Goal: Information Seeking & Learning: Learn about a topic

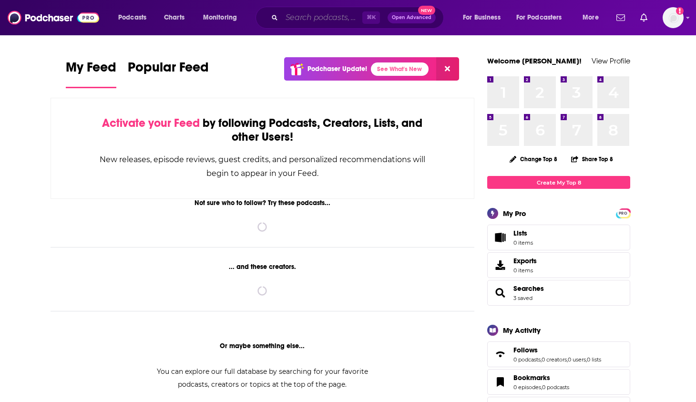
click at [307, 12] on input "Search podcasts, credits, & more..." at bounding box center [322, 17] width 81 height 15
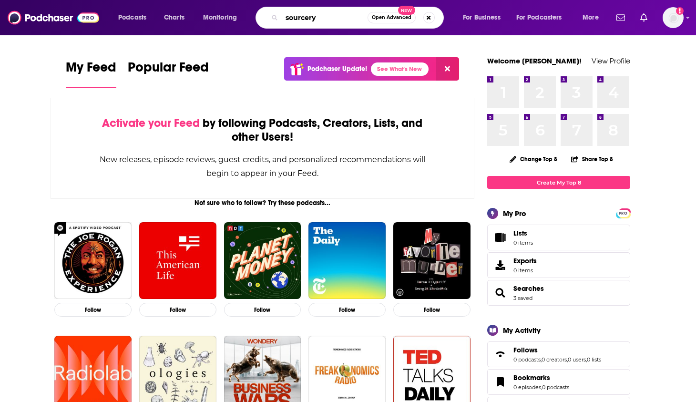
type input "sourcery"
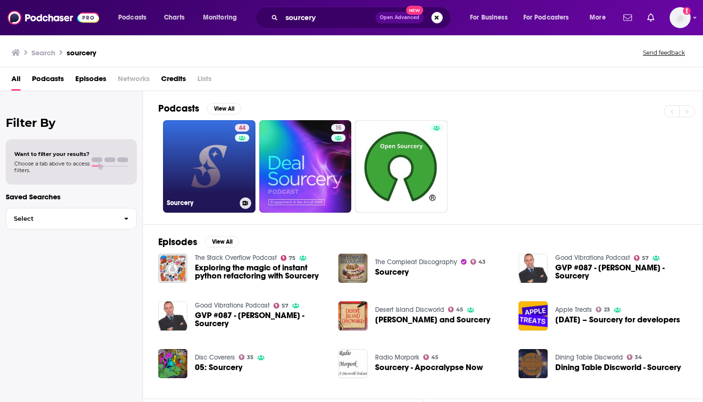
click at [222, 165] on link "44 Sourcery" at bounding box center [209, 166] width 92 height 92
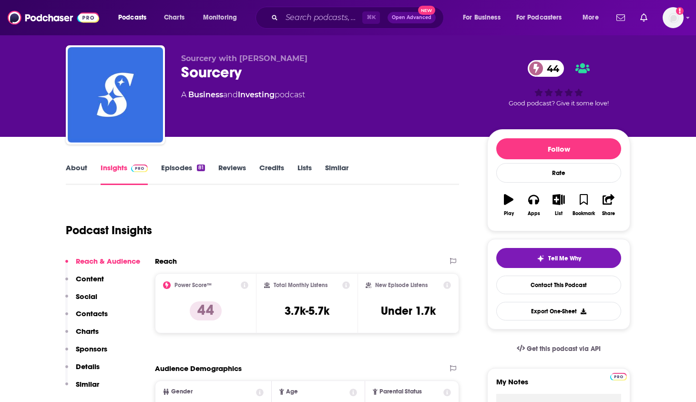
scroll to position [20, 0]
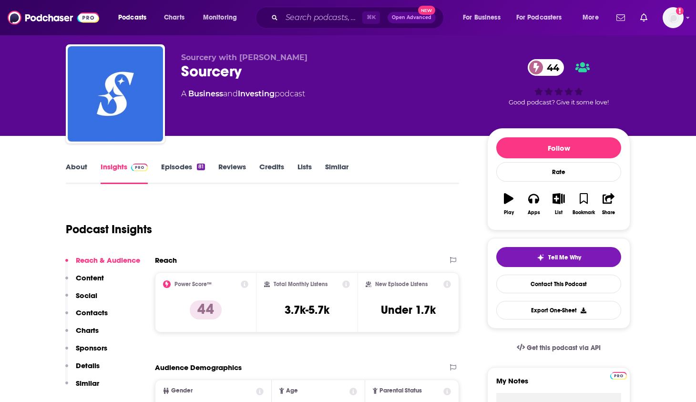
click at [81, 163] on link "About" at bounding box center [76, 173] width 21 height 22
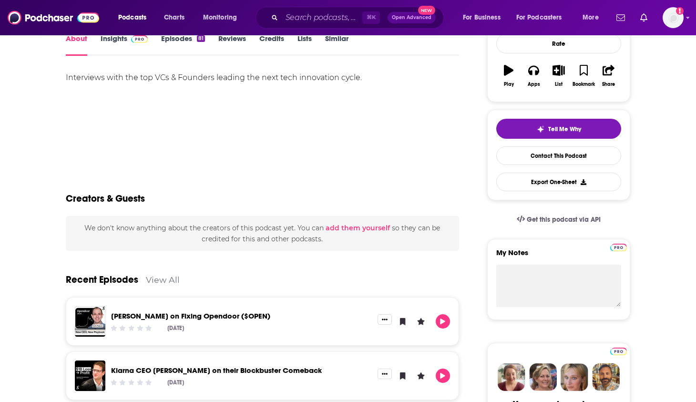
scroll to position [62, 0]
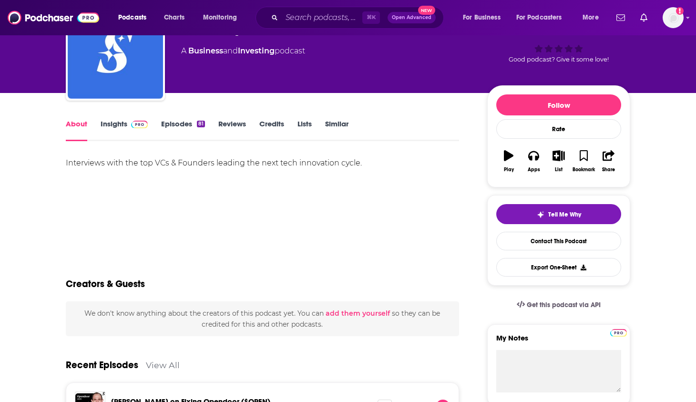
click at [139, 125] on img at bounding box center [139, 125] width 17 height 8
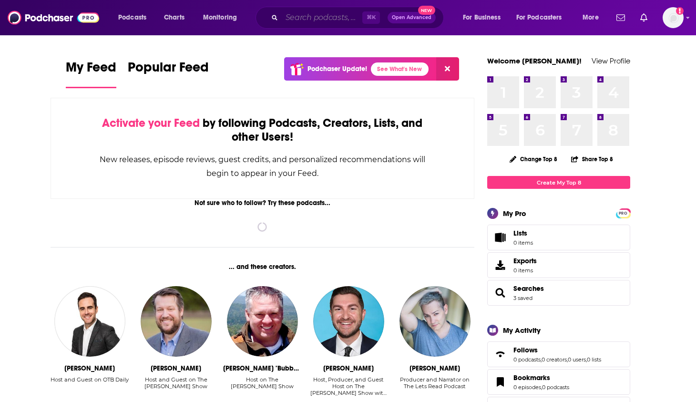
click at [308, 16] on input "Search podcasts, credits, & more..." at bounding box center [322, 17] width 81 height 15
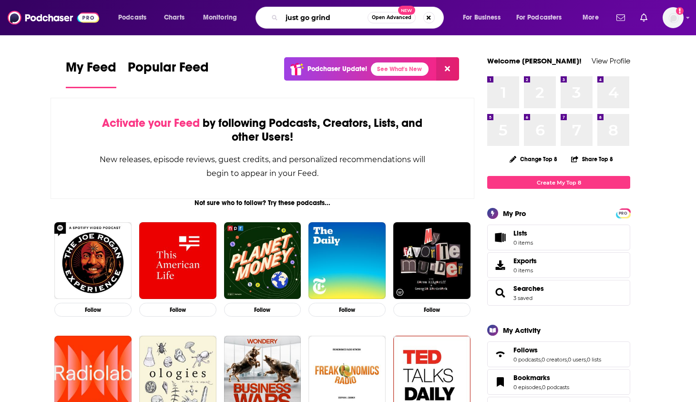
type input "just go grind"
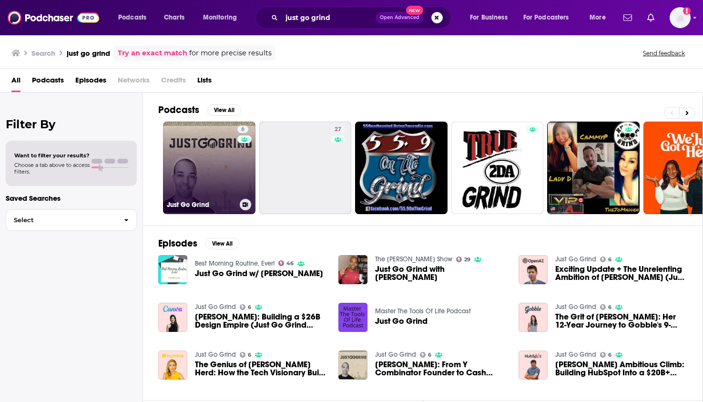
click at [220, 172] on link "6 Just Go Grind" at bounding box center [209, 168] width 92 height 92
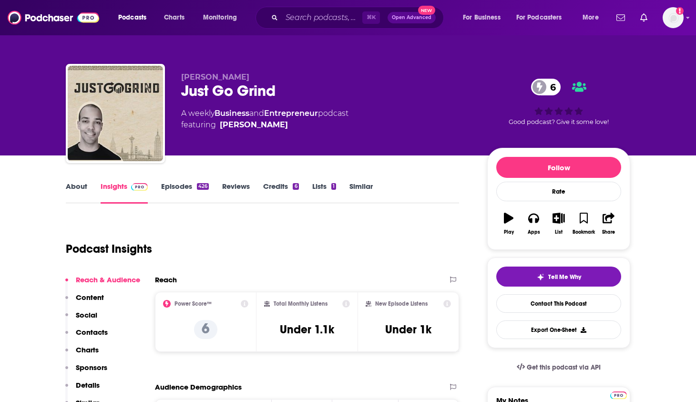
click at [86, 187] on link "About" at bounding box center [76, 193] width 21 height 22
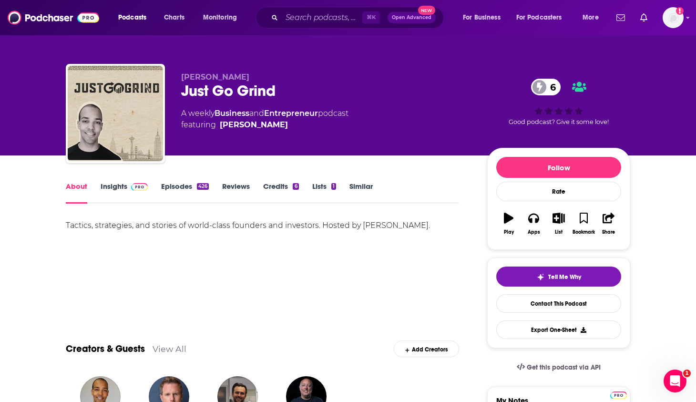
click at [187, 185] on link "Episodes 426" at bounding box center [185, 193] width 48 height 22
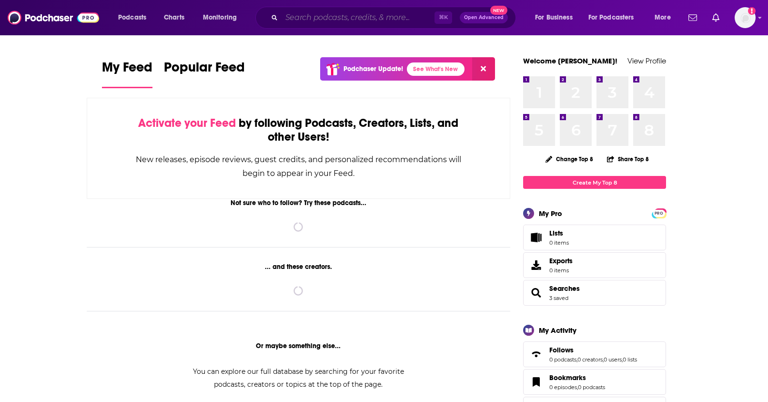
click at [327, 16] on input "Search podcasts, credits, & more..." at bounding box center [358, 17] width 153 height 15
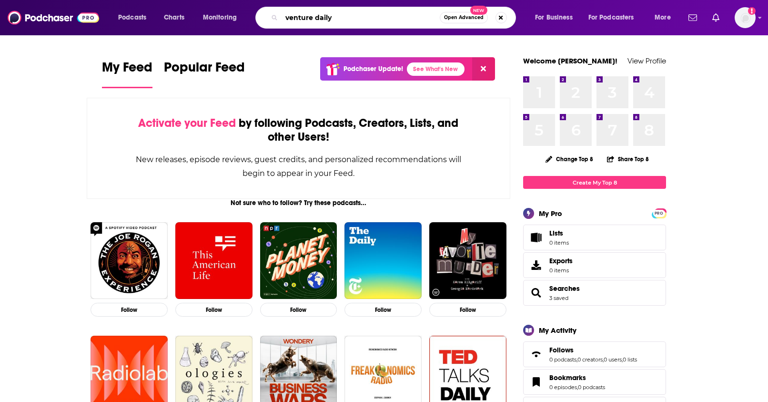
type input "venture daily"
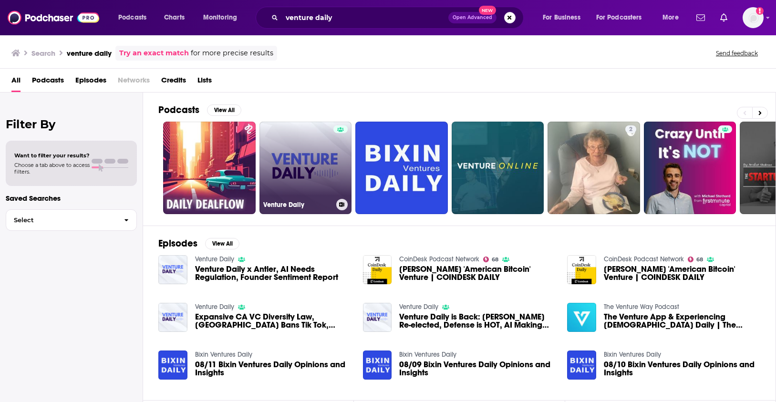
click at [293, 163] on link "Venture Daily" at bounding box center [305, 168] width 92 height 92
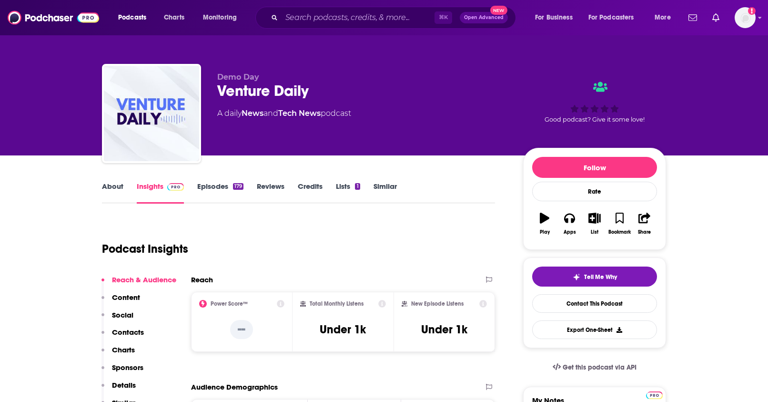
click at [118, 189] on link "About" at bounding box center [112, 193] width 21 height 22
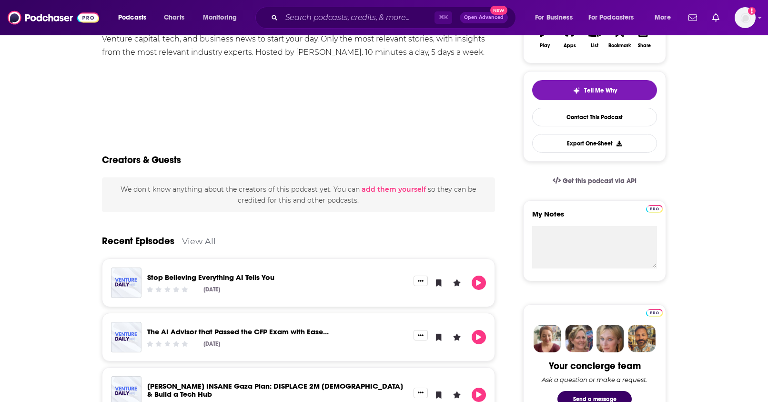
scroll to position [256, 0]
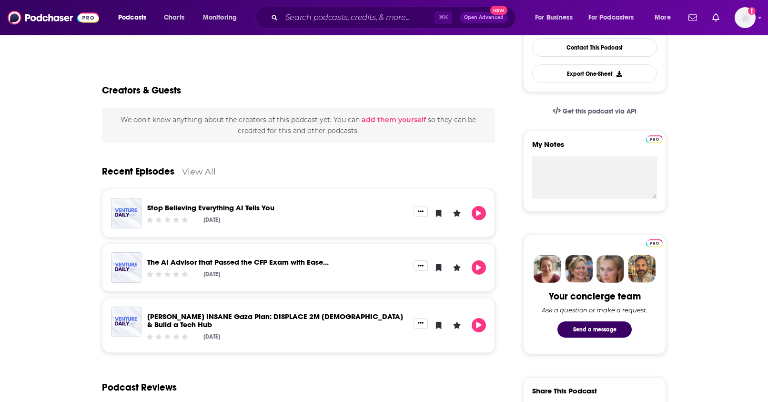
click at [194, 165] on div "Recent Episodes View All" at bounding box center [298, 166] width 393 height 46
click at [194, 170] on link "View All" at bounding box center [199, 171] width 34 height 10
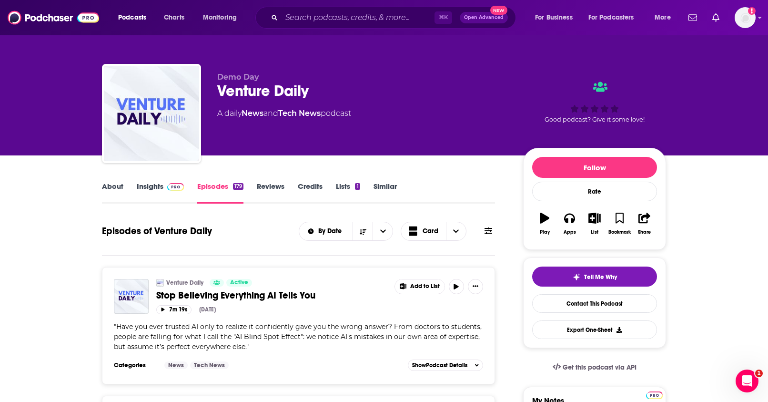
click at [326, 16] on input "Search podcasts, credits, & more..." at bounding box center [358, 17] width 153 height 15
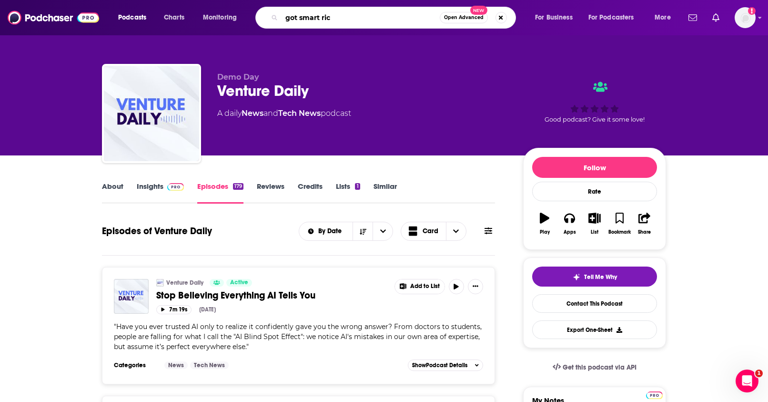
type input "got smart rich"
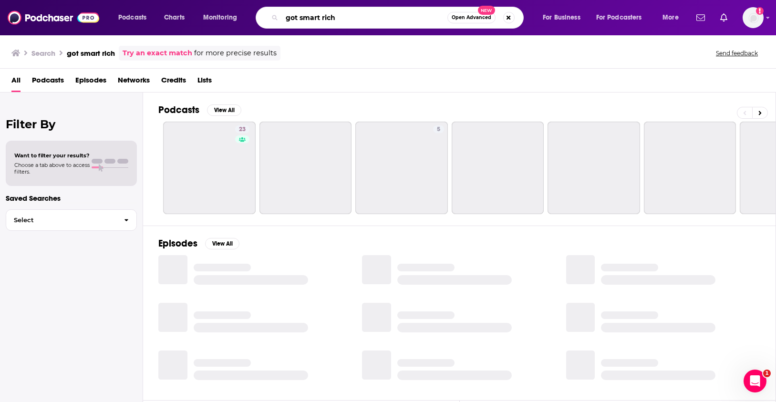
click at [291, 18] on input "got smart rich" at bounding box center [364, 17] width 165 height 15
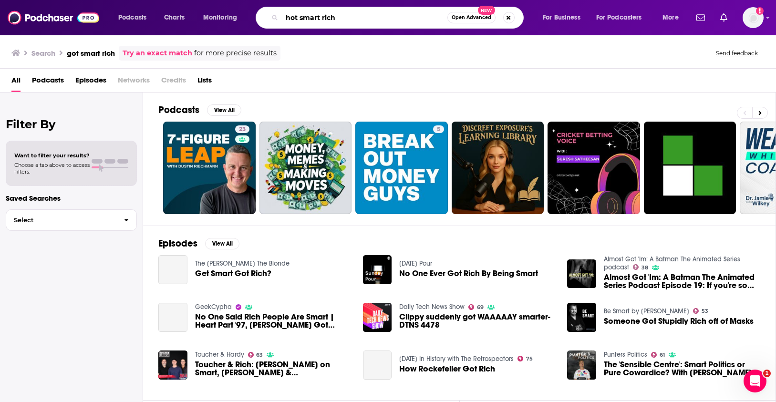
type input "hot smart rich"
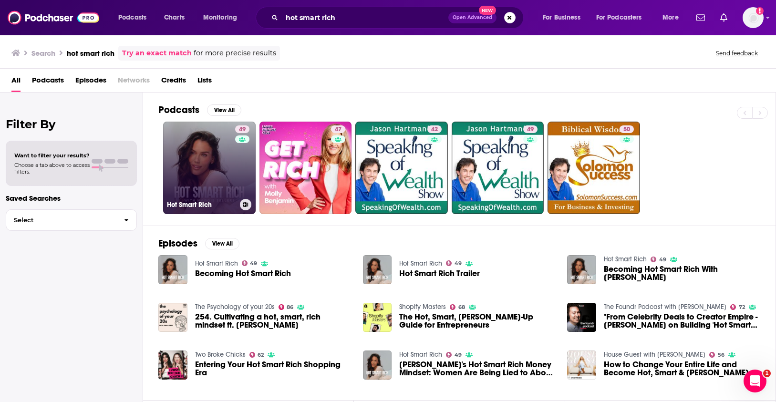
click at [209, 166] on link "49 Hot Smart Rich" at bounding box center [209, 168] width 92 height 92
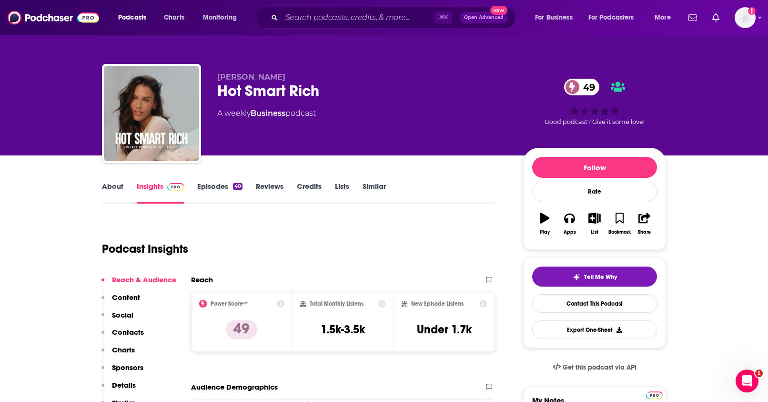
click at [117, 187] on link "About" at bounding box center [112, 193] width 21 height 22
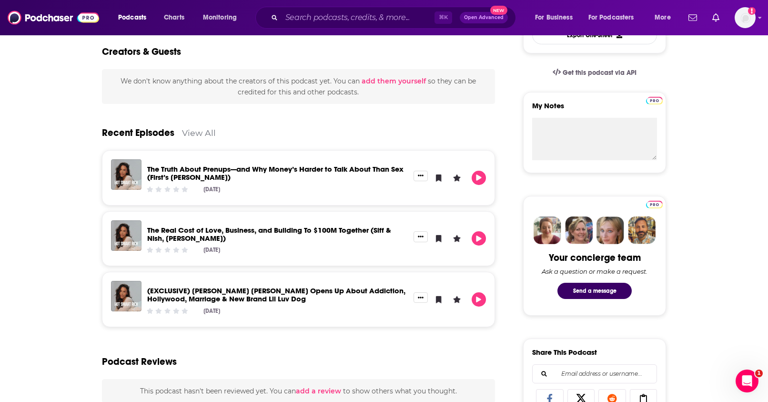
scroll to position [297, 0]
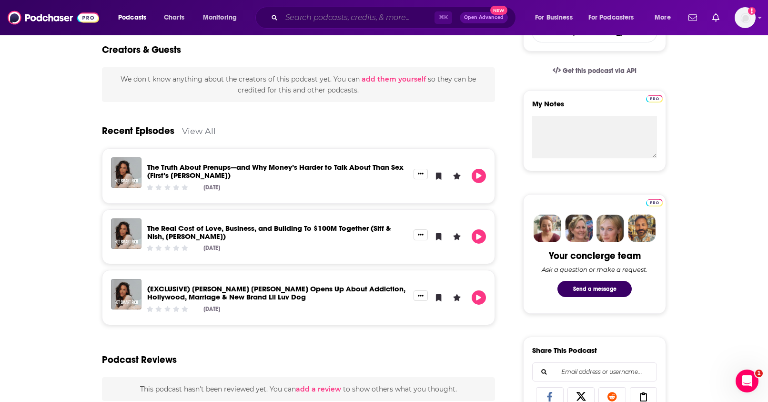
click at [319, 21] on input "Search podcasts, credits, & more..." at bounding box center [358, 17] width 153 height 15
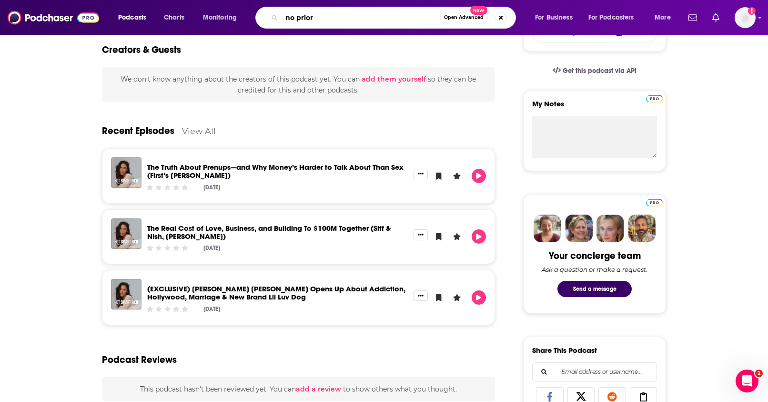
type input "no priors"
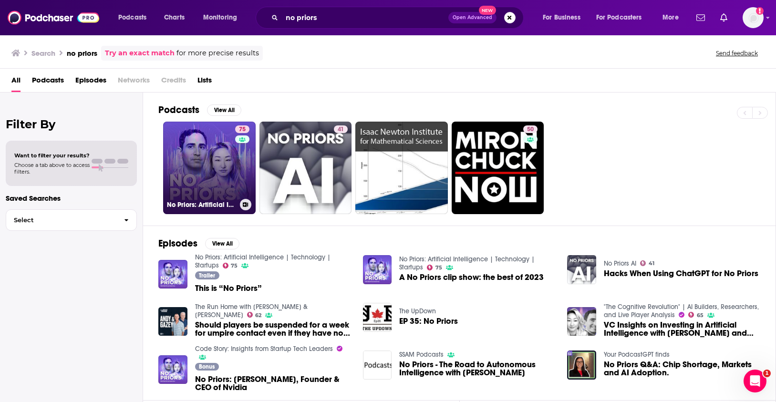
click at [220, 169] on link "75 No Priors: Artificial Intelligence | Technology | Startups" at bounding box center [209, 168] width 92 height 92
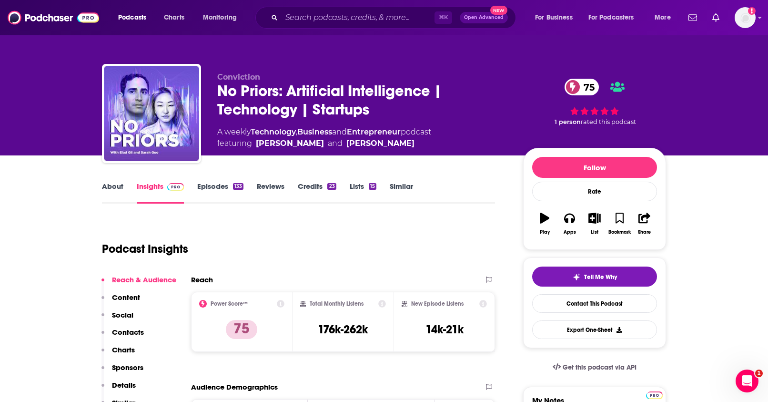
click at [120, 191] on link "About" at bounding box center [112, 193] width 21 height 22
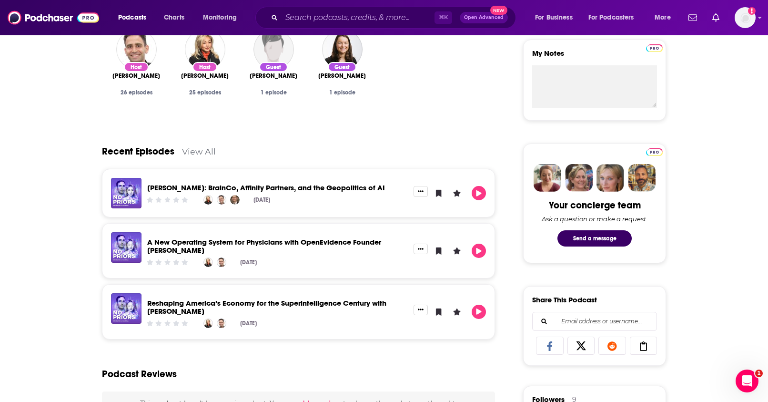
scroll to position [367, 0]
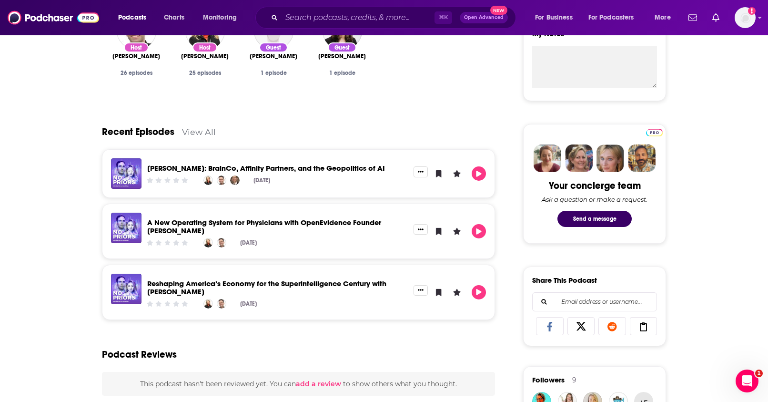
click at [195, 134] on link "View All" at bounding box center [199, 132] width 34 height 10
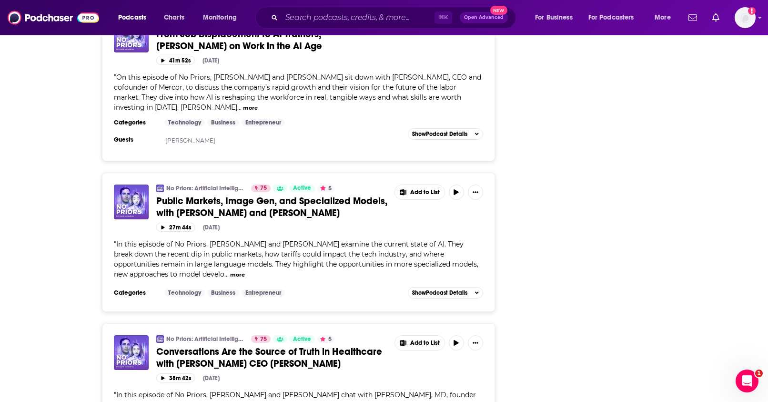
scroll to position [3896, 0]
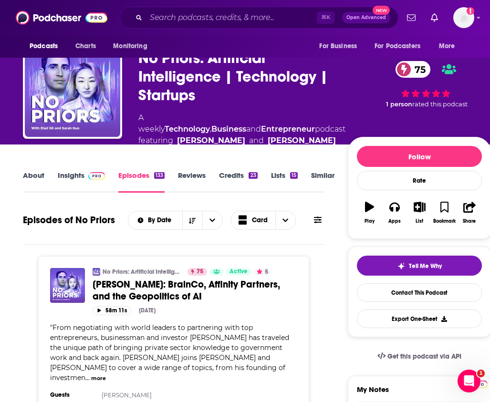
scroll to position [0, 0]
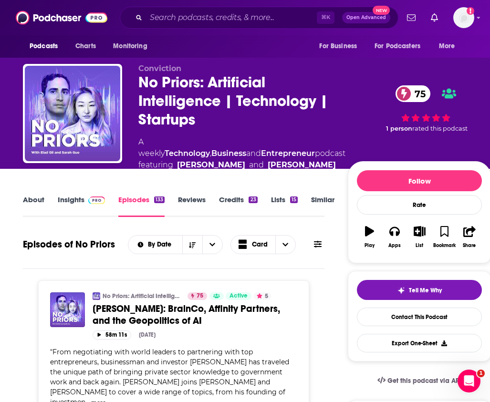
click at [86, 199] on span at bounding box center [94, 199] width 20 height 9
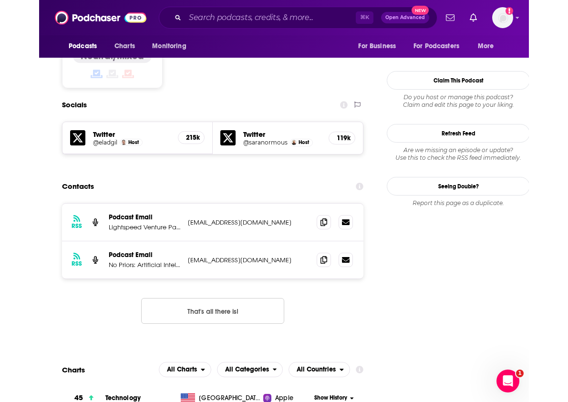
scroll to position [789, 0]
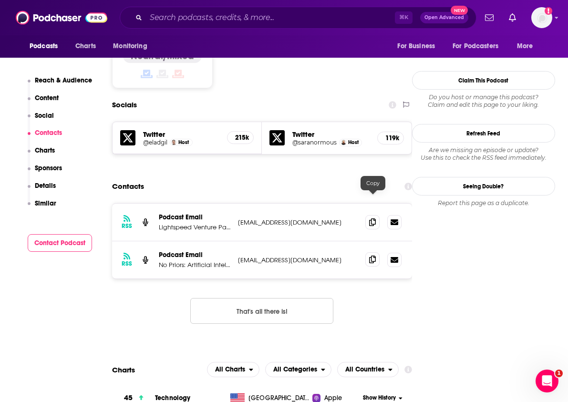
click at [371, 256] on icon at bounding box center [372, 260] width 7 height 8
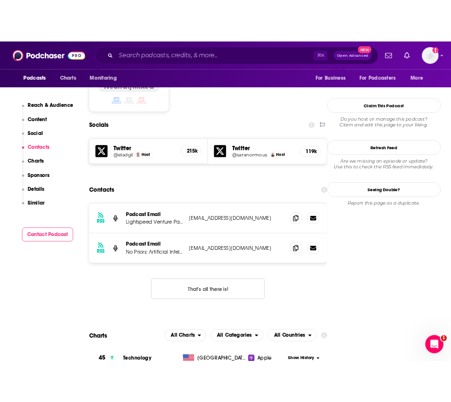
scroll to position [803, 0]
